Goal: Check status: Check status

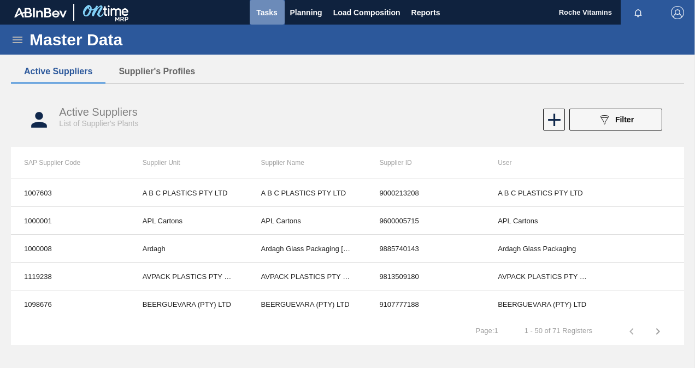
click at [259, 12] on span "Tasks" at bounding box center [267, 12] width 24 height 13
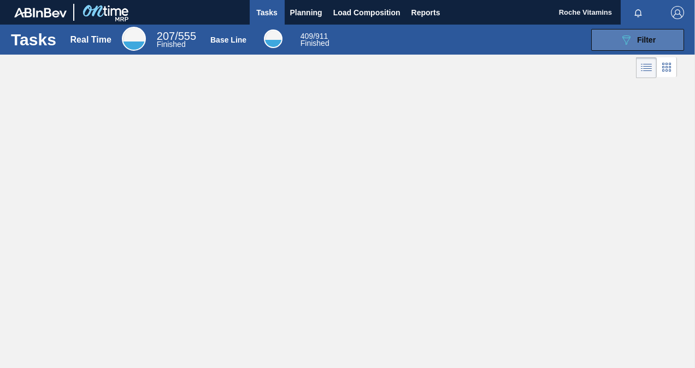
click at [634, 44] on div "089F7B8B-B2A5-4AFE-B5C0-19BA573D28AC Filter" at bounding box center [637, 39] width 36 height 13
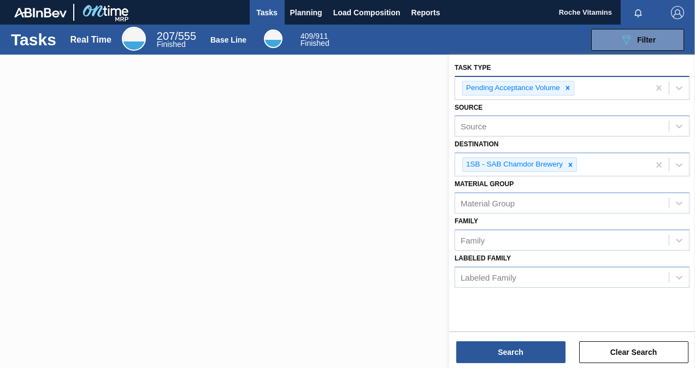
click at [567, 91] on icon at bounding box center [568, 88] width 8 height 8
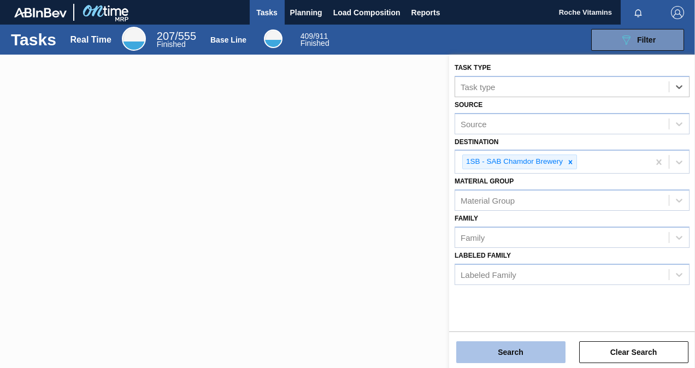
click at [531, 354] on button "Search" at bounding box center [510, 352] width 109 height 22
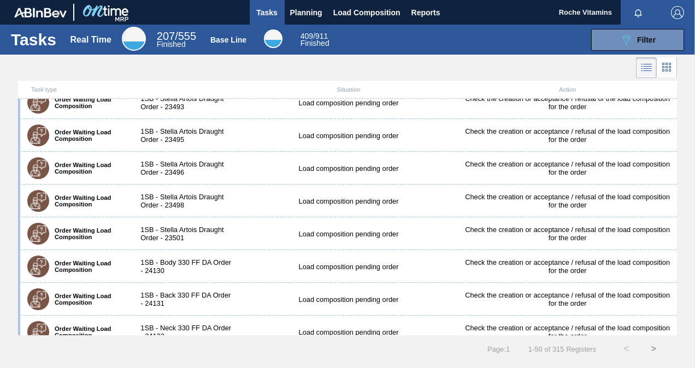
scroll to position [1402, 0]
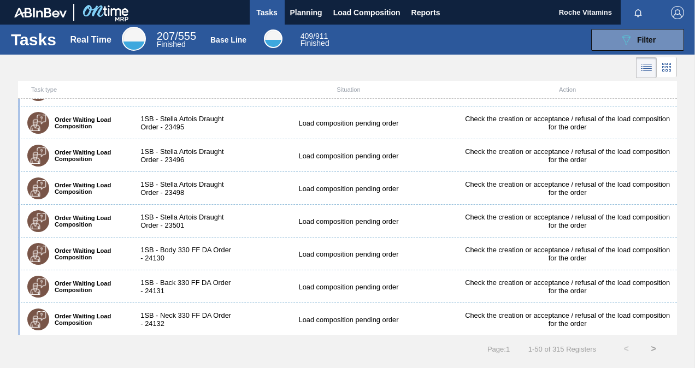
click at [654, 347] on button ">" at bounding box center [653, 348] width 27 height 27
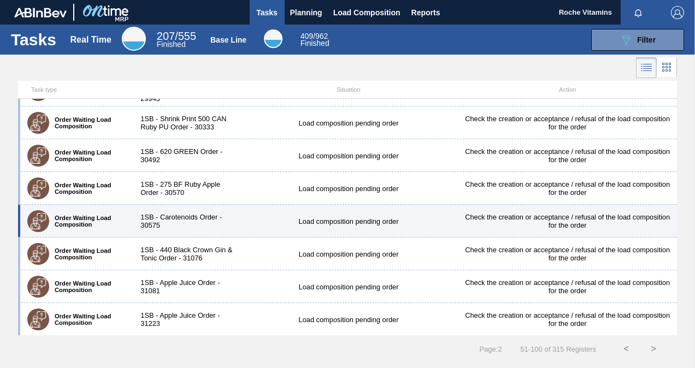
click at [151, 224] on div "1SB - Carotenoids Order - 30575" at bounding box center [183, 221] width 109 height 16
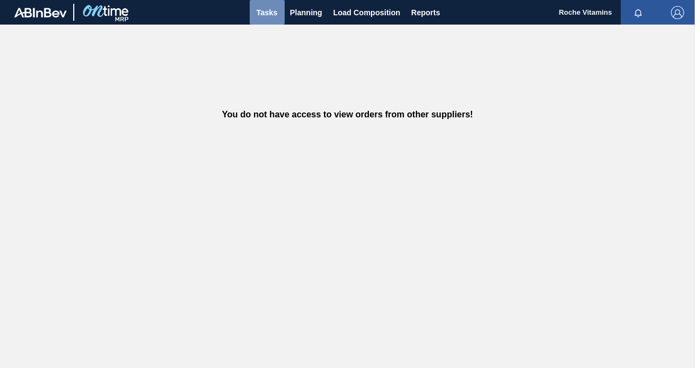
click at [258, 8] on span "Tasks" at bounding box center [267, 12] width 24 height 13
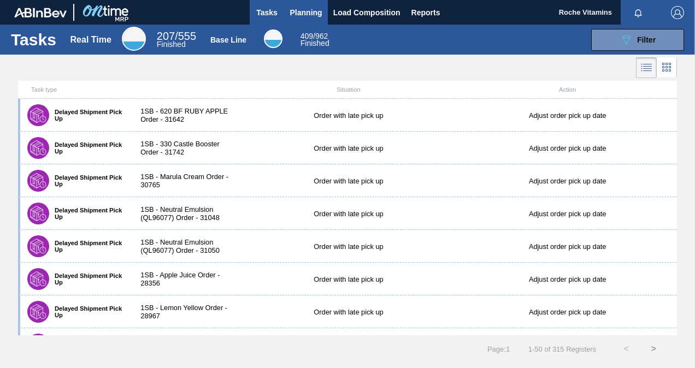
scroll to position [255, 0]
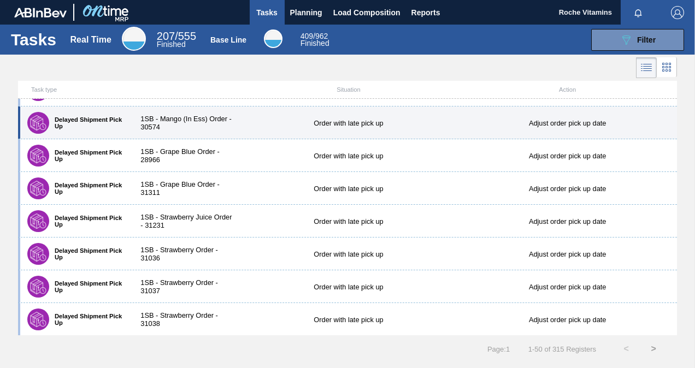
click at [161, 125] on div "1SB - Mango (In Ess) Order - 30574" at bounding box center [183, 123] width 109 height 16
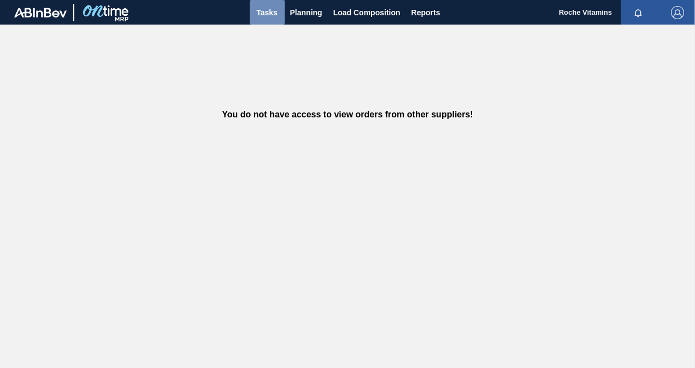
click at [267, 8] on span "Tasks" at bounding box center [267, 12] width 24 height 13
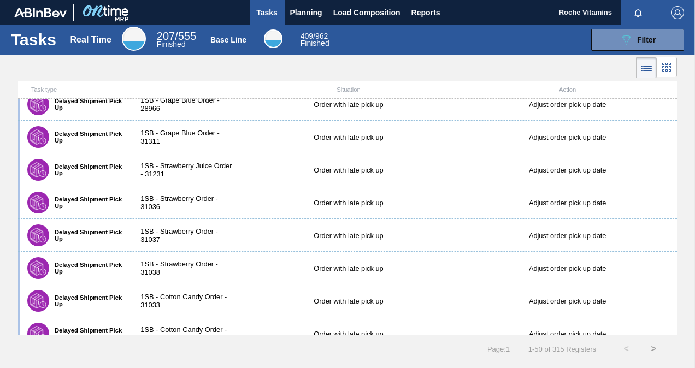
scroll to position [273, 0]
